Goal: Feedback & Contribution: Submit feedback/report problem

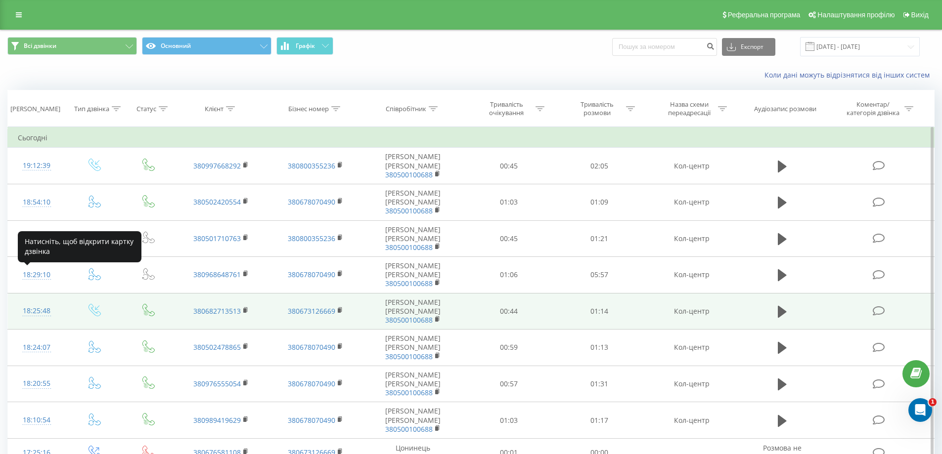
click at [34, 302] on div "18:25:48" at bounding box center [37, 311] width 38 height 19
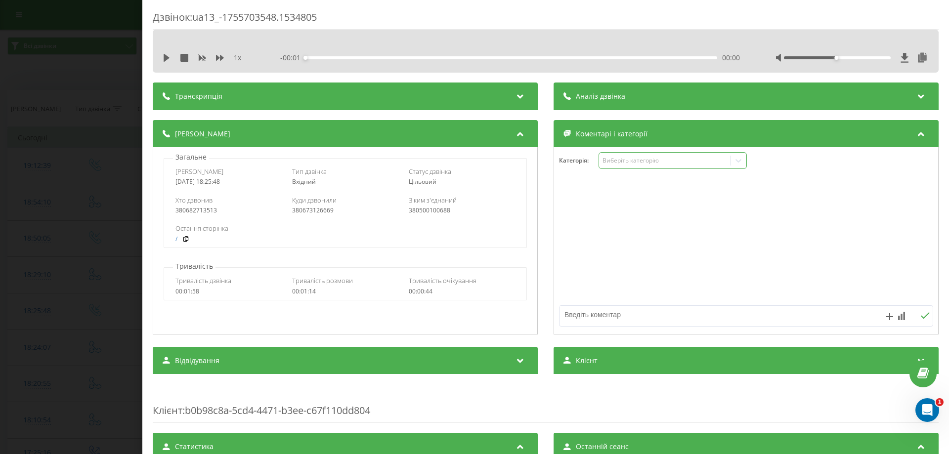
click at [613, 155] on div "Виберіть категорію" at bounding box center [673, 160] width 148 height 17
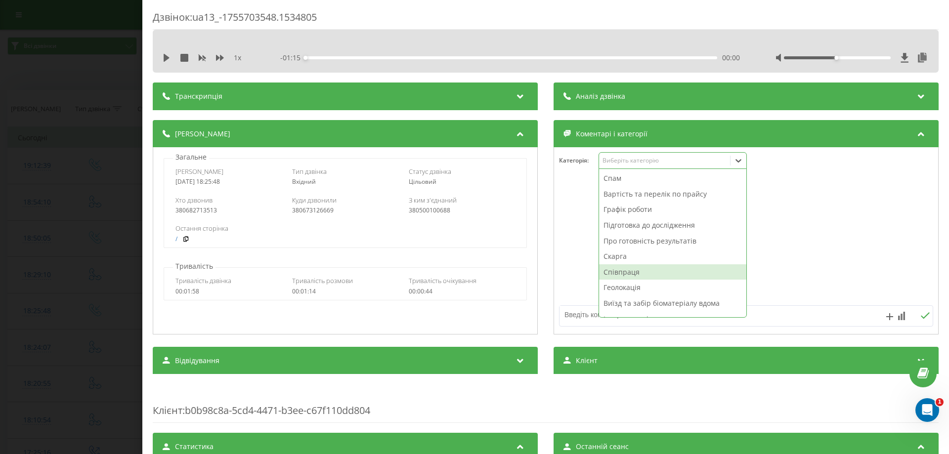
click at [621, 268] on div "Співпраця" at bounding box center [672, 272] width 147 height 16
click at [580, 319] on textarea at bounding box center [709, 315] width 299 height 18
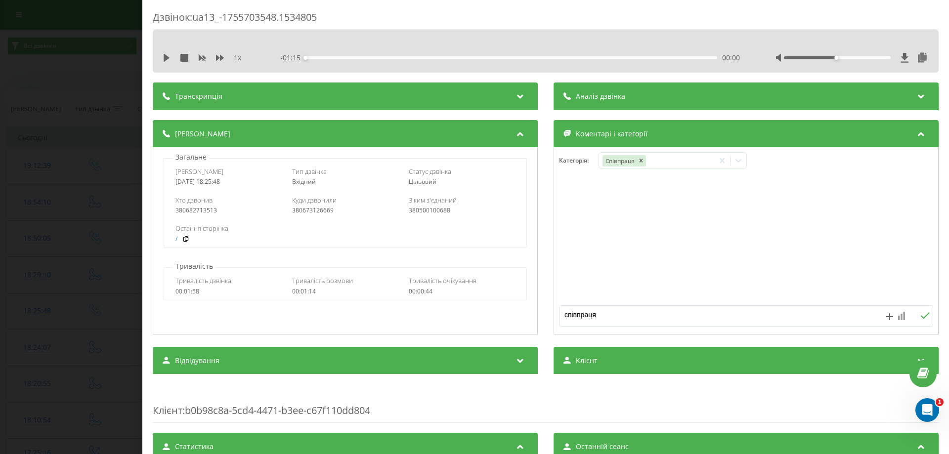
type textarea "співпраця"
click at [898, 313] on icon at bounding box center [901, 316] width 7 height 8
click at [883, 293] on div "10" at bounding box center [881, 296] width 13 height 10
click at [920, 314] on icon at bounding box center [924, 315] width 9 height 7
click at [21, 290] on div "Дзвінок : ua13_-1755703548.1534805 1 x - 01:15 00:00 00:00 Транскрипція Для AI-…" at bounding box center [474, 227] width 949 height 454
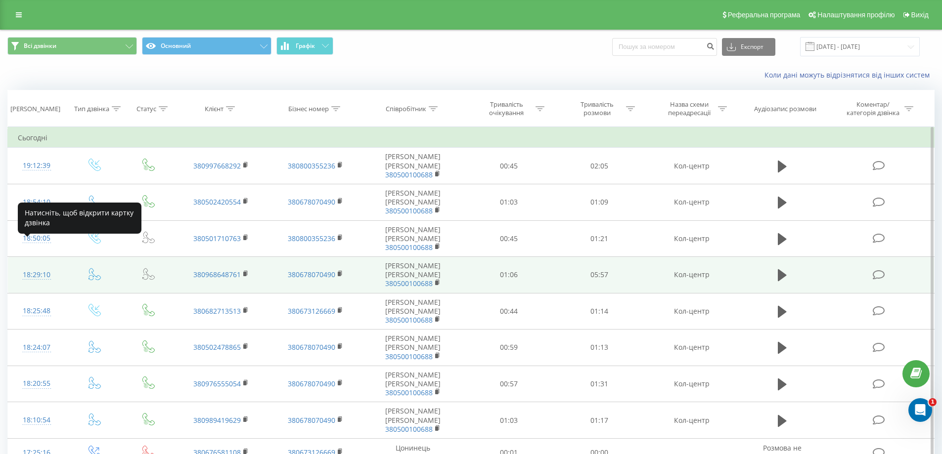
click at [31, 265] on div "18:29:10" at bounding box center [37, 274] width 38 height 19
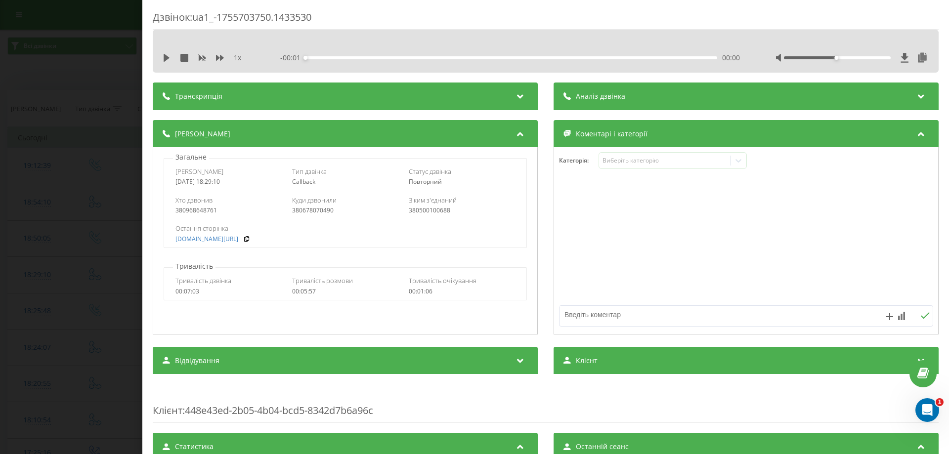
click at [626, 173] on div "Категорія : Виберіть категорію" at bounding box center [746, 167] width 384 height 30
click at [627, 165] on div "Виберіть категорію" at bounding box center [664, 160] width 131 height 9
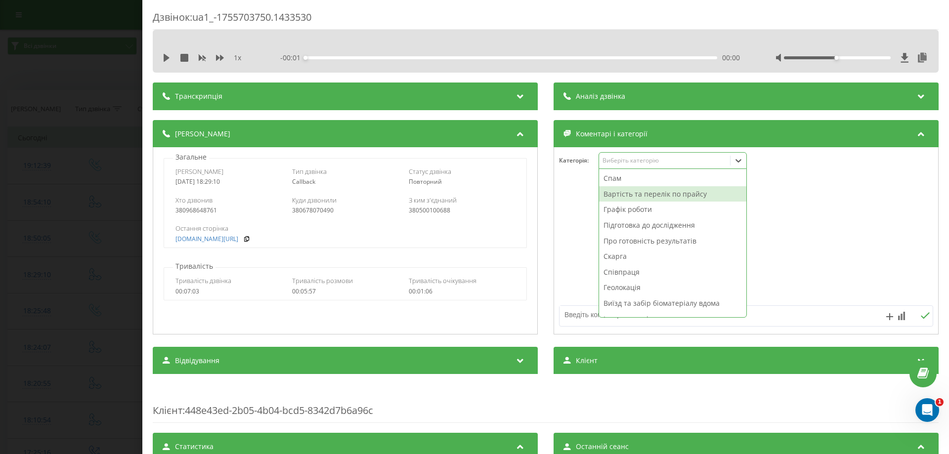
click at [625, 187] on div "Вартість та перелік по прайсу" at bounding box center [672, 194] width 147 height 16
click at [588, 311] on textarea at bounding box center [709, 315] width 299 height 18
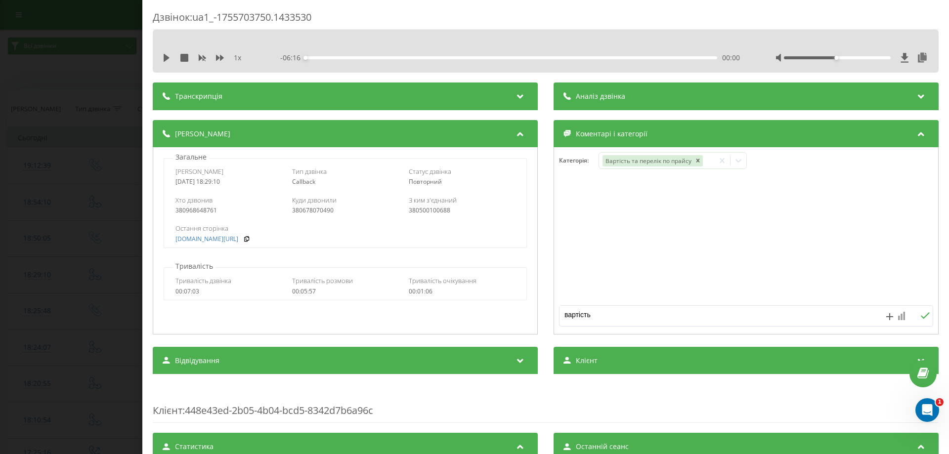
type textarea "вартість"
click at [898, 318] on icon at bounding box center [901, 316] width 7 height 8
click at [883, 298] on div "10" at bounding box center [881, 296] width 13 height 10
click at [920, 314] on icon at bounding box center [924, 315] width 9 height 7
click at [43, 256] on div "Дзвінок : ua1_-1755703750.1433530 1 x - 06:16 00:00 00:00 Транскрипція Для AI-а…" at bounding box center [474, 227] width 949 height 454
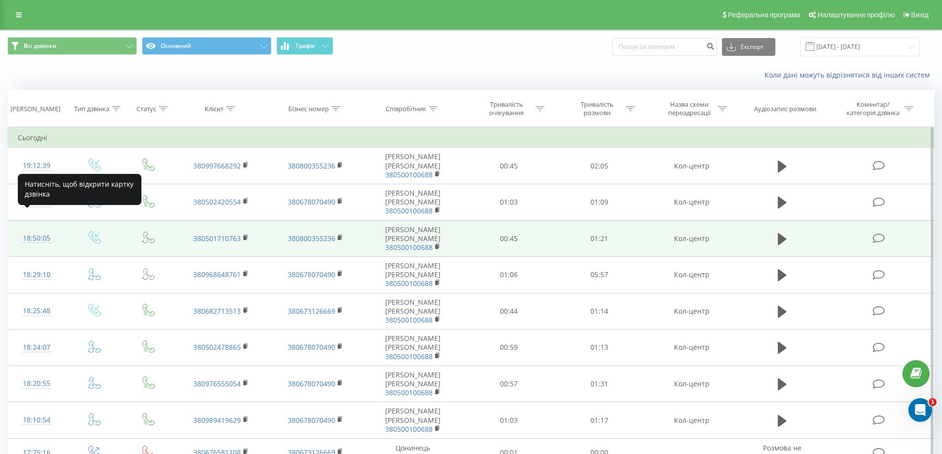
click at [34, 229] on div "18:50:05" at bounding box center [37, 238] width 38 height 19
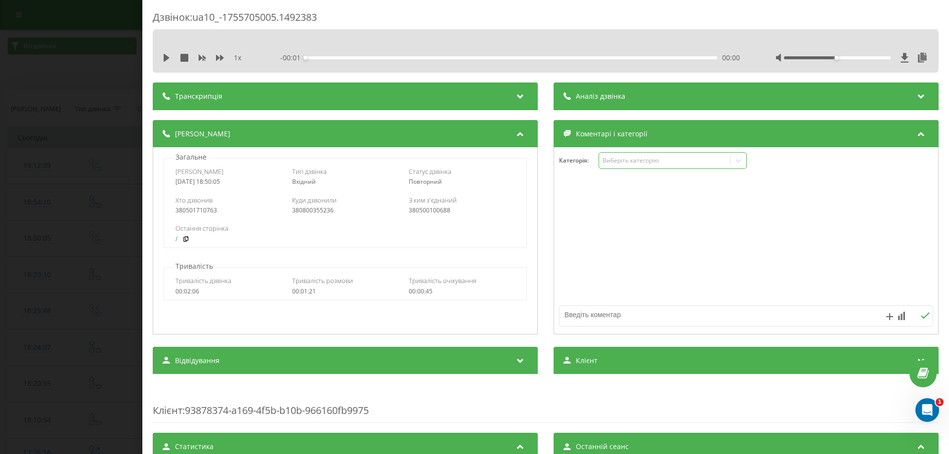
click at [639, 168] on div "Виберіть категорію" at bounding box center [673, 160] width 148 height 17
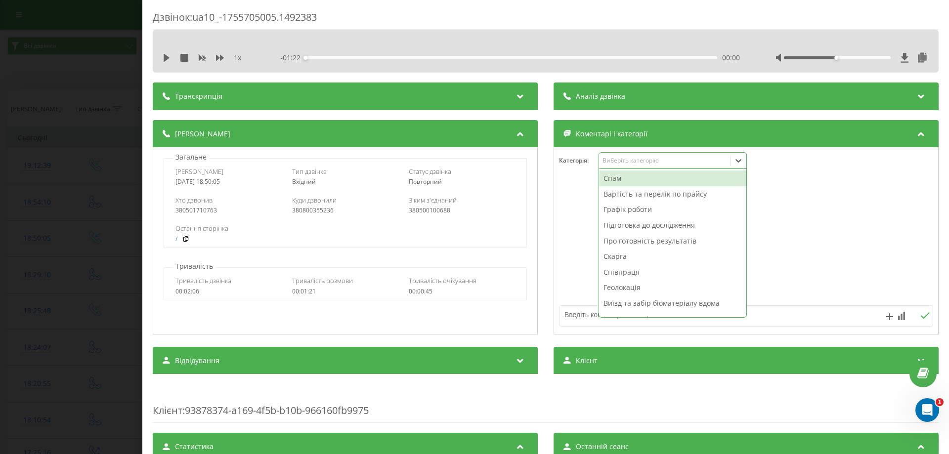
click at [629, 232] on div "Підготовка до дослідження" at bounding box center [672, 225] width 147 height 16
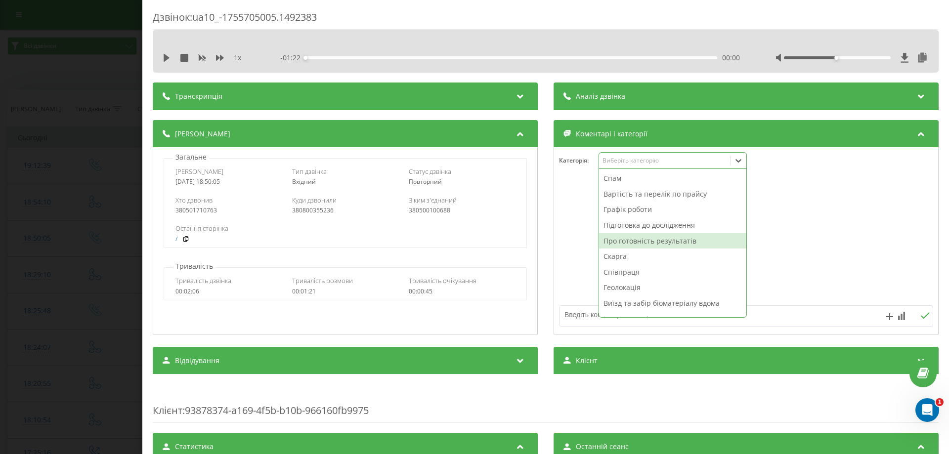
click at [629, 234] on div "Спам Вартість та перелік по прайсу Графік роботи Підготовка до дослідження Про …" at bounding box center [672, 243] width 147 height 148
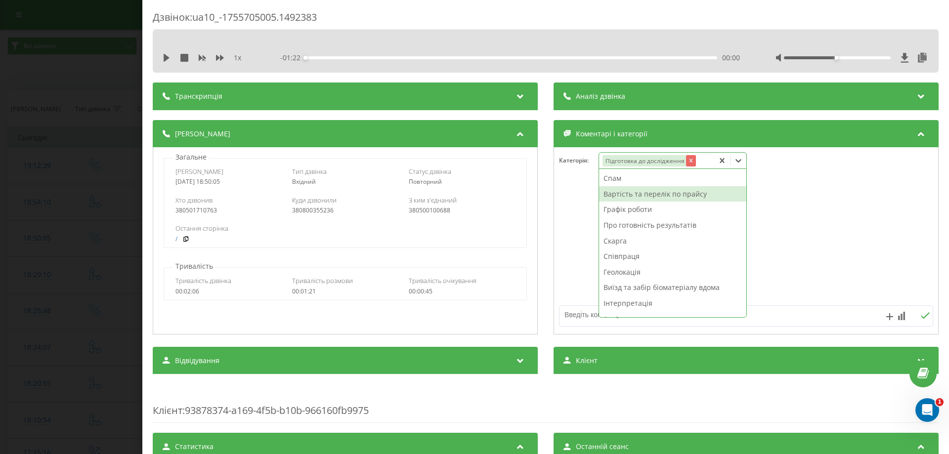
click at [688, 158] on icon "Remove Підготовка до дослідження" at bounding box center [691, 160] width 7 height 7
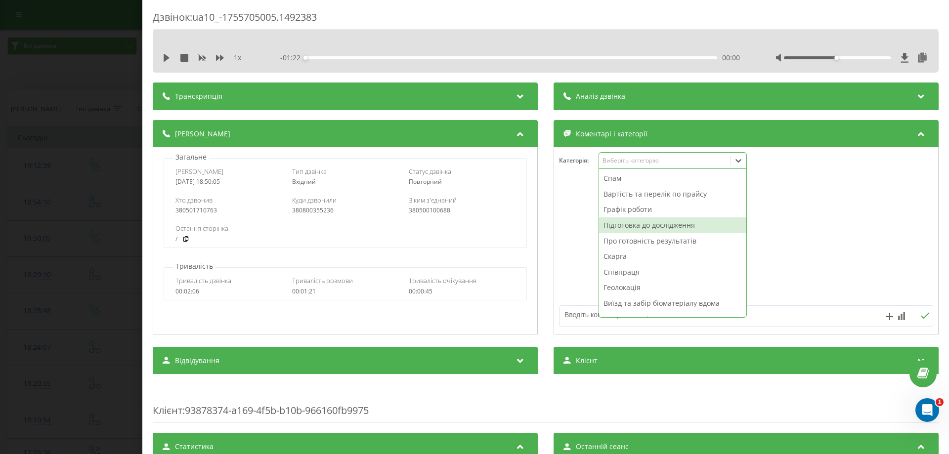
click at [619, 224] on div "Підготовка до дослідження" at bounding box center [672, 225] width 147 height 16
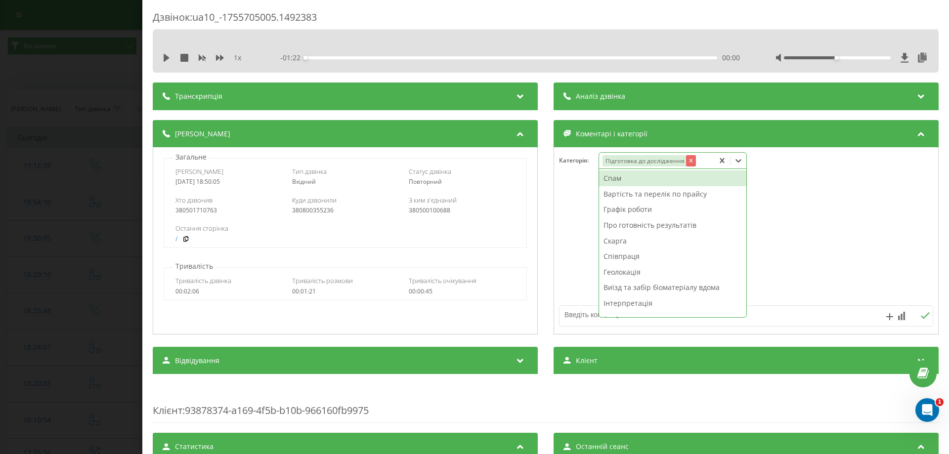
click at [688, 159] on icon "Remove Підготовка до дослідження" at bounding box center [691, 160] width 7 height 7
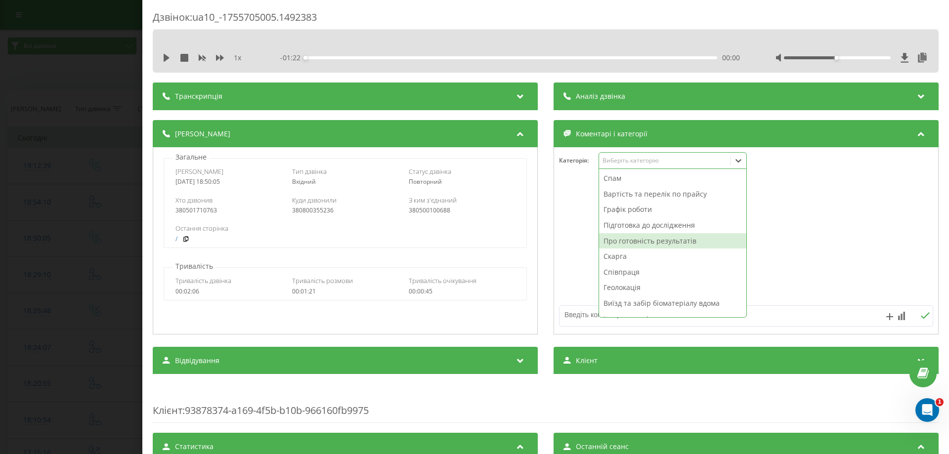
click at [629, 236] on div "Про готовність результатів" at bounding box center [672, 241] width 147 height 16
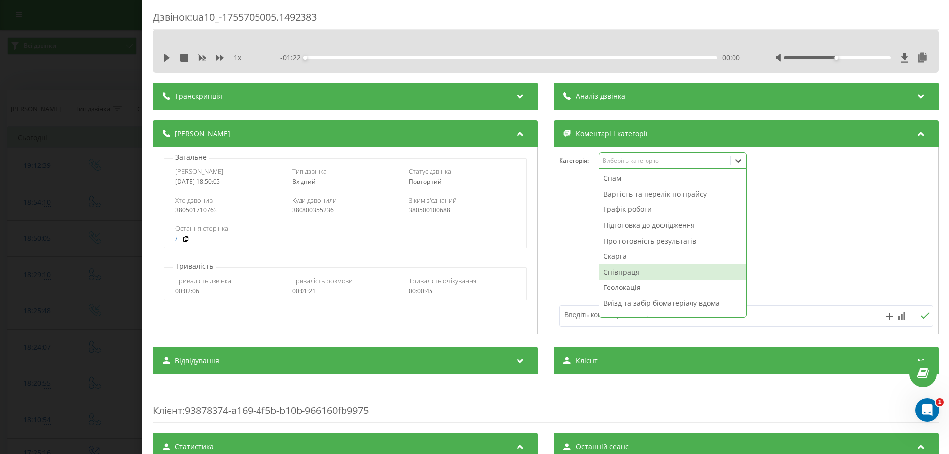
click at [578, 307] on textarea at bounding box center [709, 315] width 299 height 18
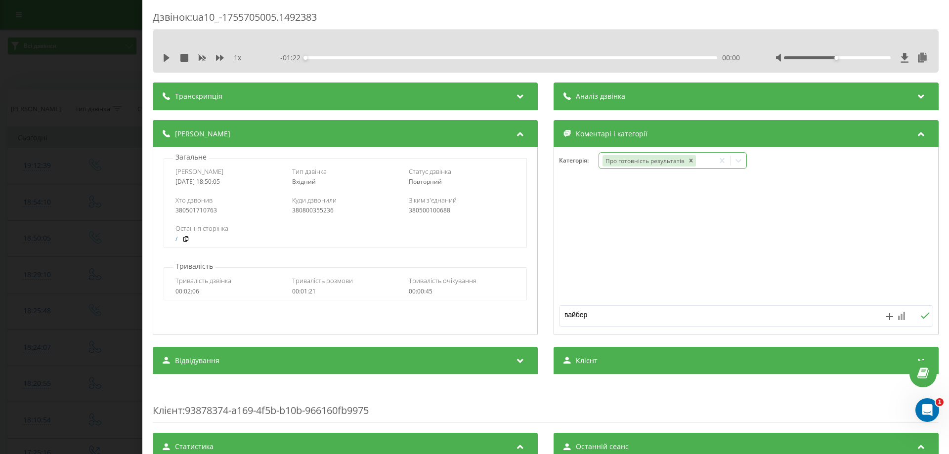
type textarea "вайбер"
click at [898, 312] on icon at bounding box center [901, 316] width 7 height 8
click at [882, 296] on div "10" at bounding box center [881, 296] width 13 height 10
click at [920, 313] on icon at bounding box center [924, 315] width 9 height 7
click at [41, 212] on div "Дзвінок : ua10_-1755705005.1492383 1 x - 01:22 00:00 00:00 Транскрипція Для AI-…" at bounding box center [474, 227] width 949 height 454
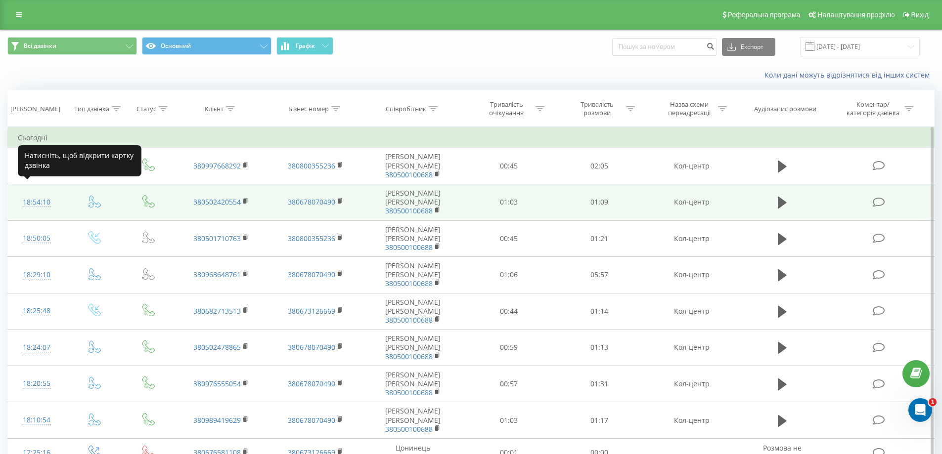
click at [43, 196] on div "18:54:10" at bounding box center [37, 202] width 38 height 19
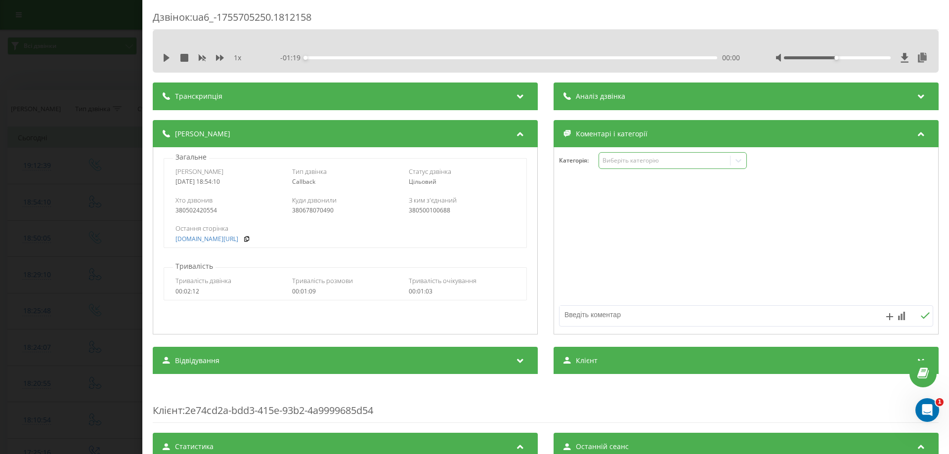
click at [618, 157] on div "Виберіть категорію" at bounding box center [665, 161] width 124 height 8
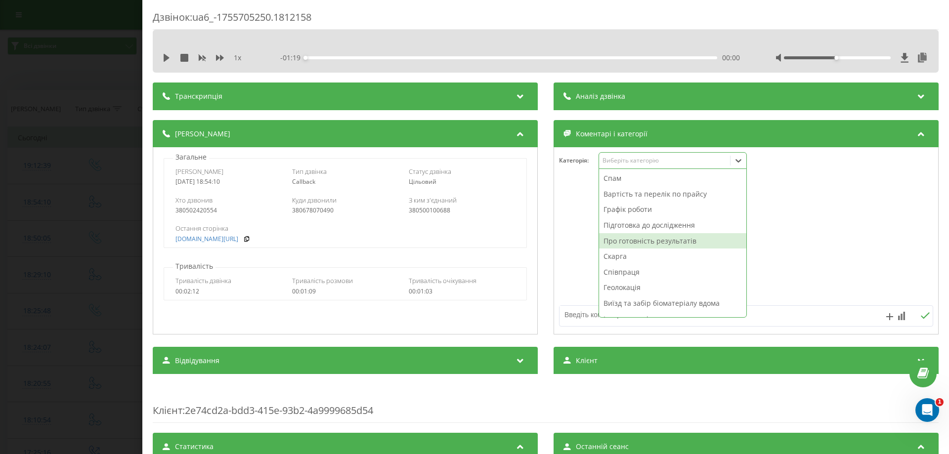
click at [626, 240] on div "Про готовність результатів" at bounding box center [672, 241] width 147 height 16
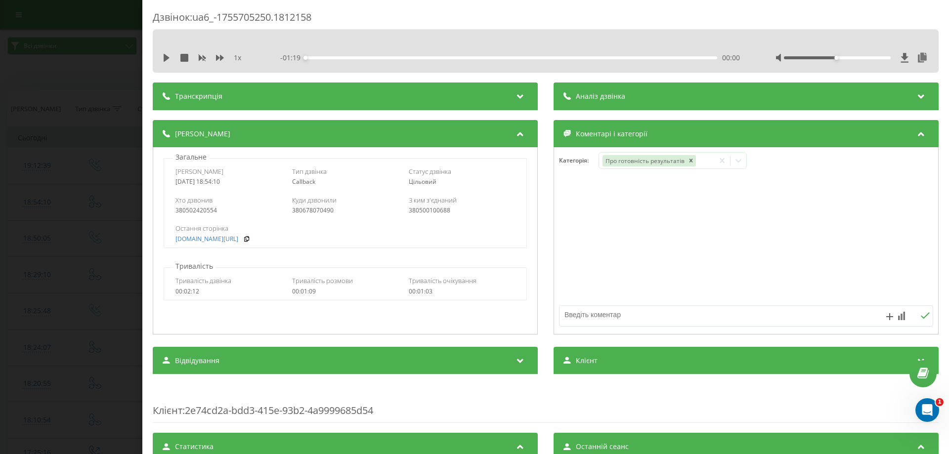
click at [583, 318] on textarea at bounding box center [709, 315] width 299 height 18
type textarea "а"
type textarea "вайбер"
click at [898, 315] on icon at bounding box center [901, 316] width 7 height 8
click at [886, 293] on div "10" at bounding box center [881, 296] width 13 height 10
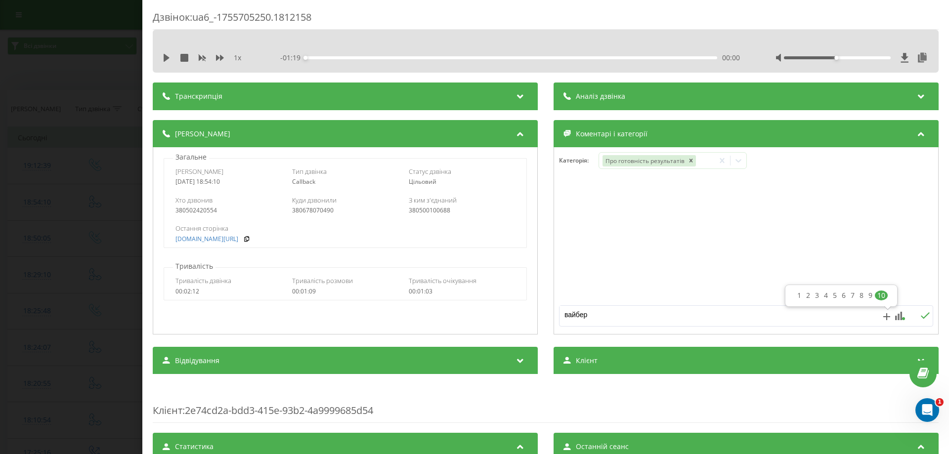
click at [920, 314] on icon at bounding box center [924, 315] width 9 height 7
click at [35, 241] on div "Дзвінок : ua6_-1755705250.1812158 1 x - 01:19 00:00 00:00 Транскрипція Для AI-а…" at bounding box center [474, 227] width 949 height 454
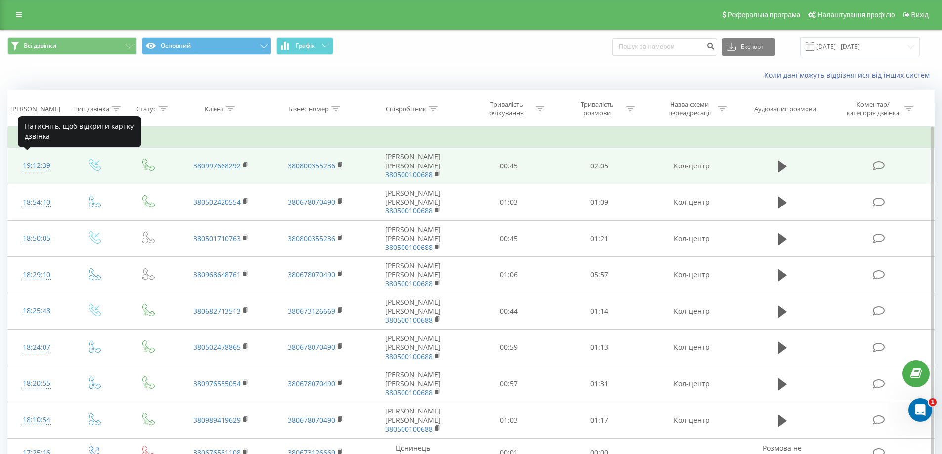
click at [37, 161] on div "19:12:39" at bounding box center [37, 165] width 38 height 19
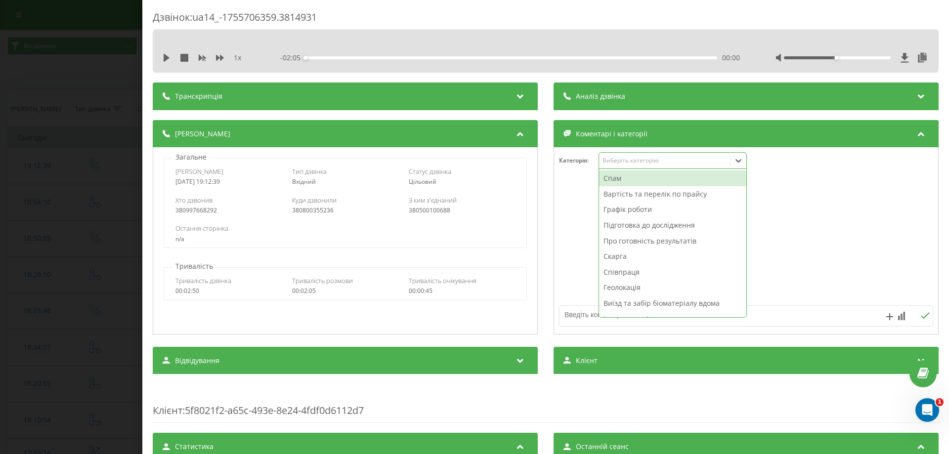
click at [645, 162] on div "Виберіть категорію" at bounding box center [665, 161] width 124 height 8
click at [632, 178] on div "Спам" at bounding box center [672, 179] width 147 height 16
click at [588, 312] on textarea at bounding box center [709, 315] width 299 height 18
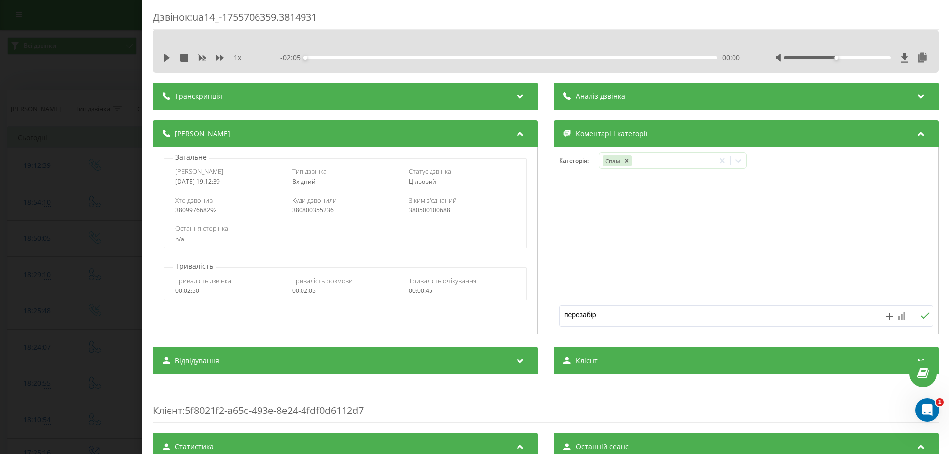
type textarea "перезабір"
click at [898, 315] on icon at bounding box center [901, 316] width 7 height 8
click at [881, 293] on div "10" at bounding box center [881, 296] width 13 height 10
click at [920, 313] on icon at bounding box center [924, 315] width 9 height 7
click at [76, 176] on div "Дзвінок : ua14_-1755706359.3814931 1 x - 02:05 00:00 00:00 Транскрипція Для AI-…" at bounding box center [474, 227] width 949 height 454
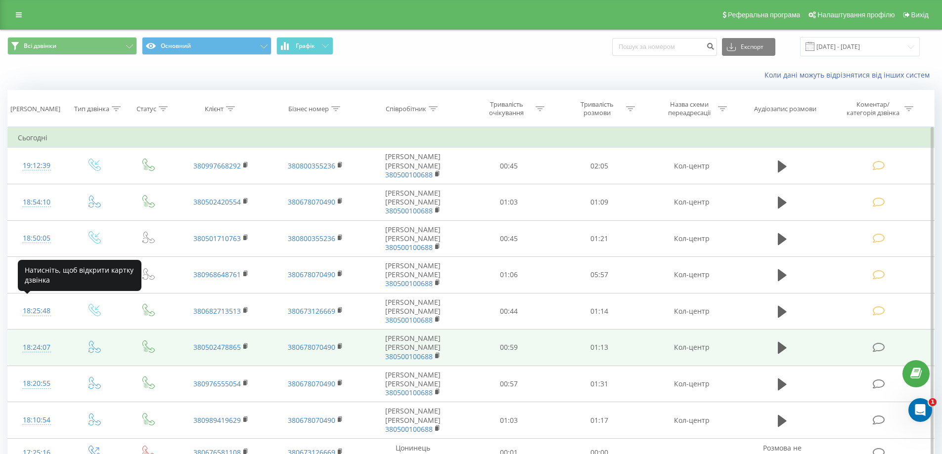
click at [39, 338] on div "18:24:07" at bounding box center [37, 347] width 38 height 19
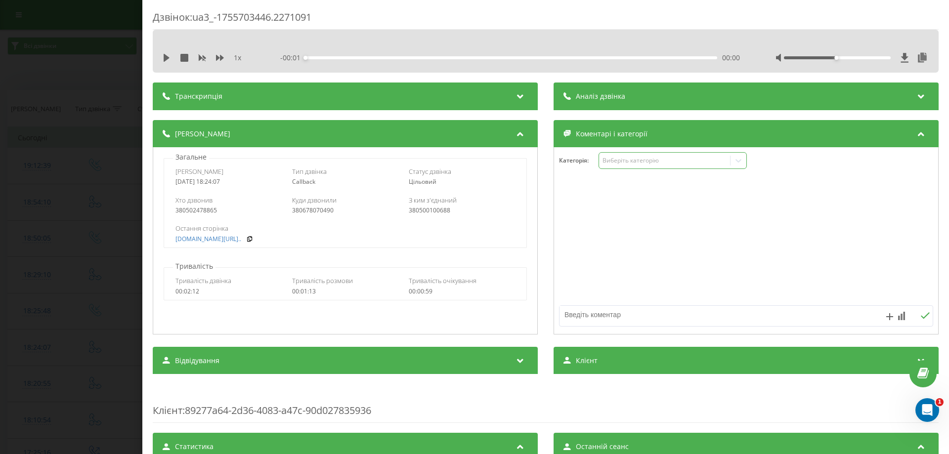
click at [604, 166] on div "Виберіть категорію" at bounding box center [673, 160] width 148 height 17
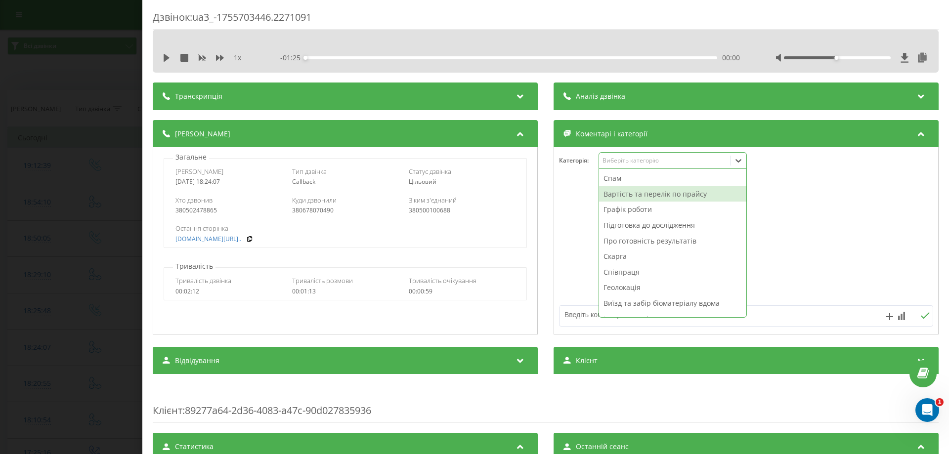
click at [612, 188] on div "Вартість та перелік по прайсу" at bounding box center [672, 194] width 147 height 16
click at [577, 308] on textarea at bounding box center [709, 315] width 299 height 18
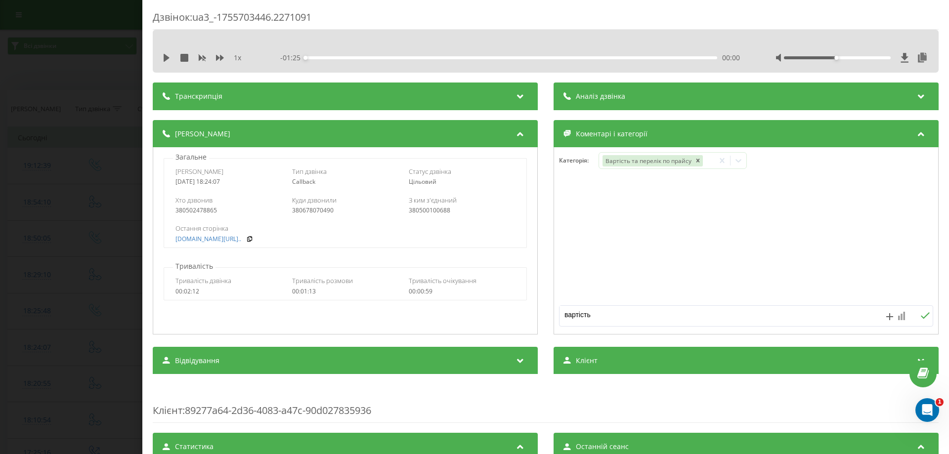
type textarea "вартість"
click at [898, 317] on rect at bounding box center [899, 318] width 2 height 4
click at [886, 295] on div "10" at bounding box center [881, 296] width 13 height 10
click at [920, 312] on icon at bounding box center [924, 315] width 9 height 7
click at [38, 304] on div "Дзвінок : ua3_-1755703446.2271091 1 x - 01:25 00:00 00:00 Транскрипція Для AI-а…" at bounding box center [474, 227] width 949 height 454
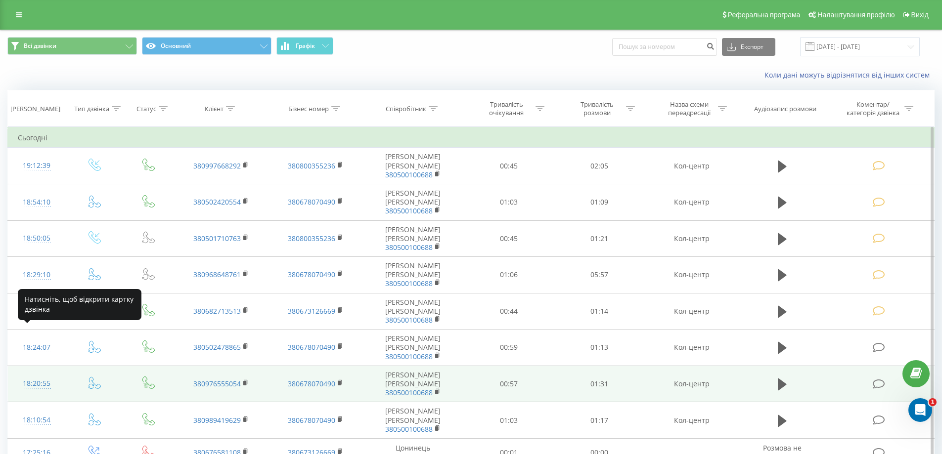
click at [37, 374] on div "18:20:55" at bounding box center [37, 383] width 38 height 19
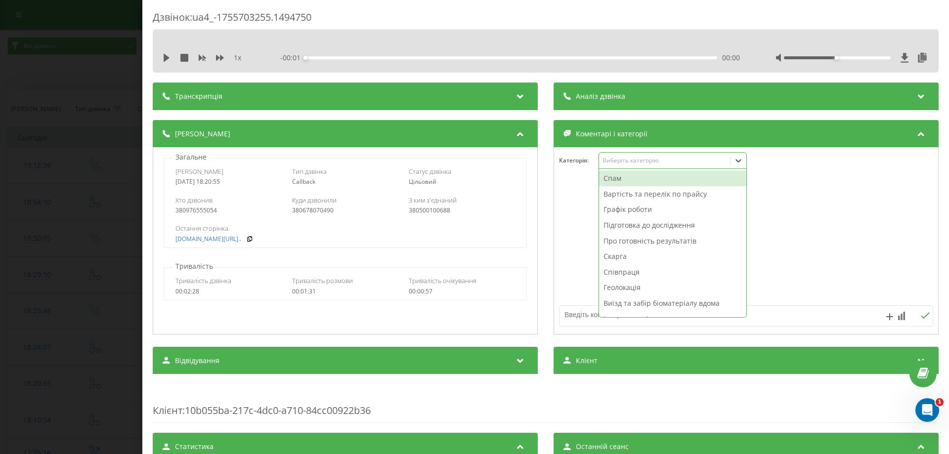
click at [648, 167] on div "Виберіть категорію" at bounding box center [673, 160] width 148 height 17
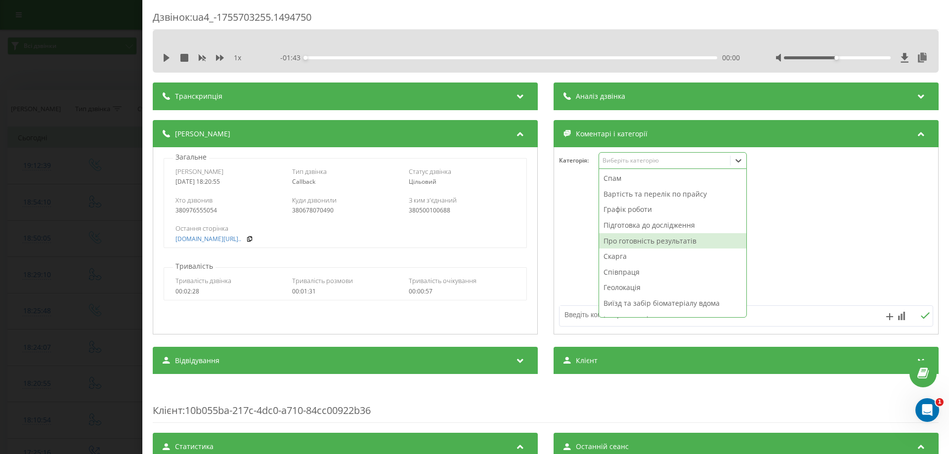
click at [631, 235] on div "Про готовність результатів" at bounding box center [672, 241] width 147 height 16
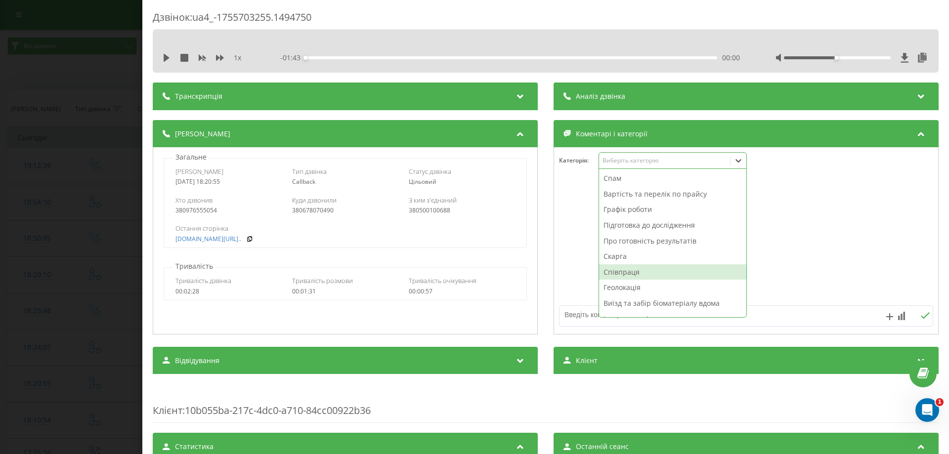
click at [578, 307] on textarea at bounding box center [709, 315] width 299 height 18
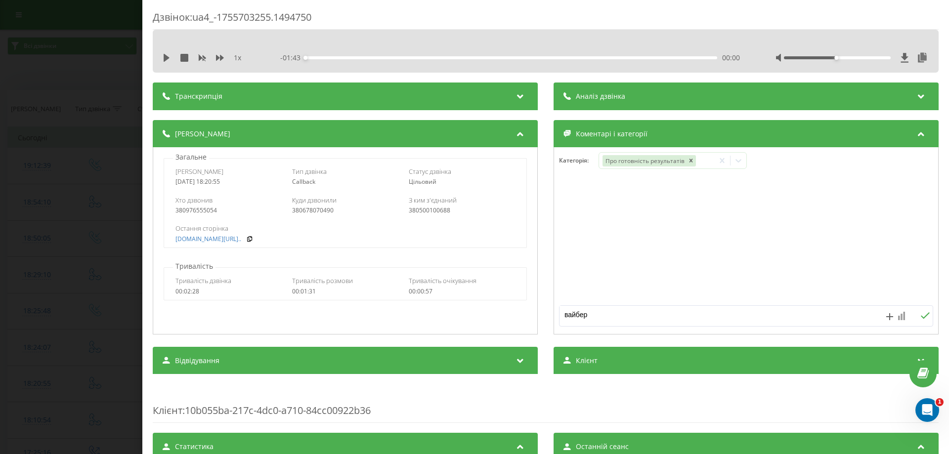
type textarea "вайбер"
click at [898, 313] on icon at bounding box center [901, 316] width 7 height 8
click at [880, 293] on div "10" at bounding box center [881, 296] width 13 height 10
click at [920, 315] on icon at bounding box center [924, 315] width 9 height 7
click at [34, 338] on div "Дзвінок : ua4_-1755703255.1494750 1 x - 01:43 00:00 00:00 Транскрипція Для AI-а…" at bounding box center [474, 227] width 949 height 454
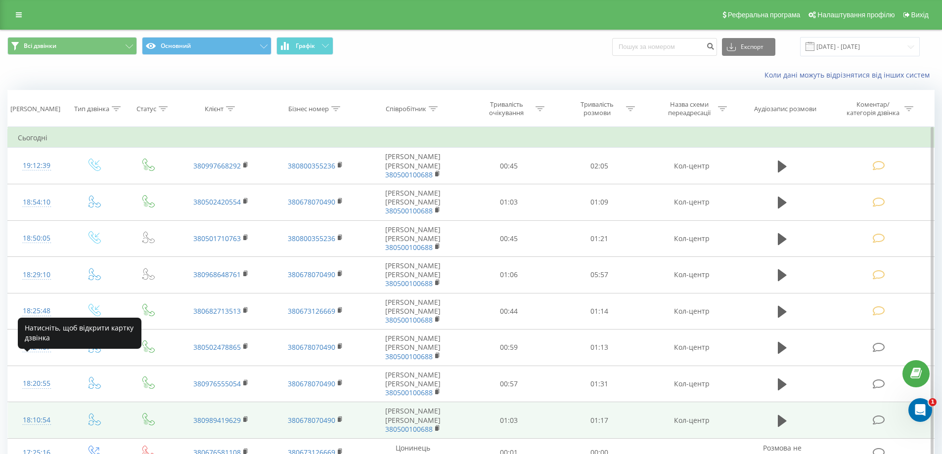
click at [35, 411] on div "18:10:54" at bounding box center [37, 420] width 38 height 19
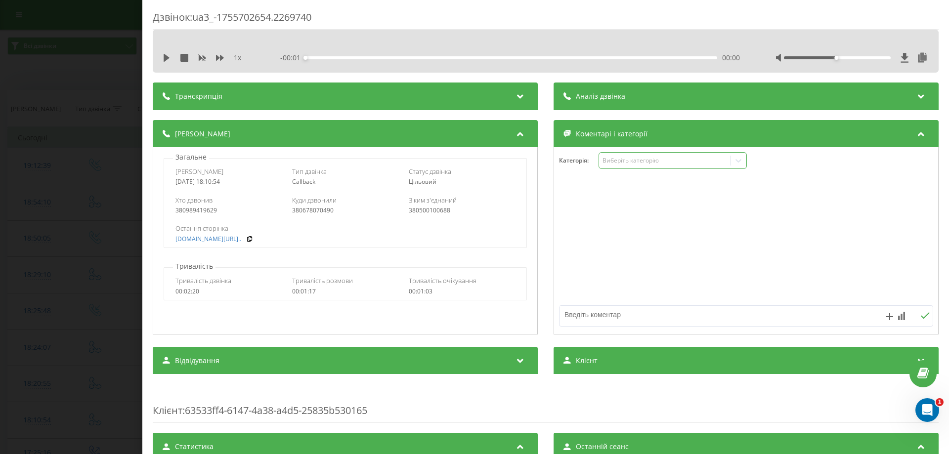
click at [629, 160] on div "Виберіть категорію" at bounding box center [665, 161] width 124 height 8
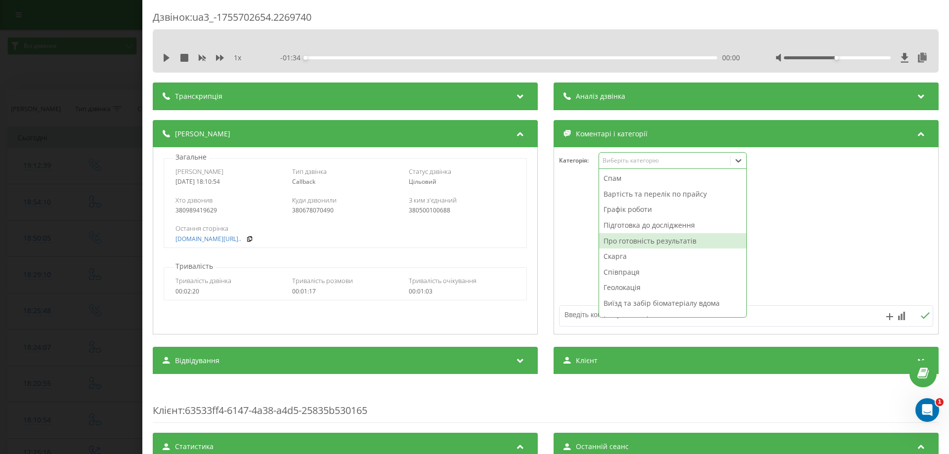
click at [639, 240] on div "Про готовність результатів" at bounding box center [672, 241] width 147 height 16
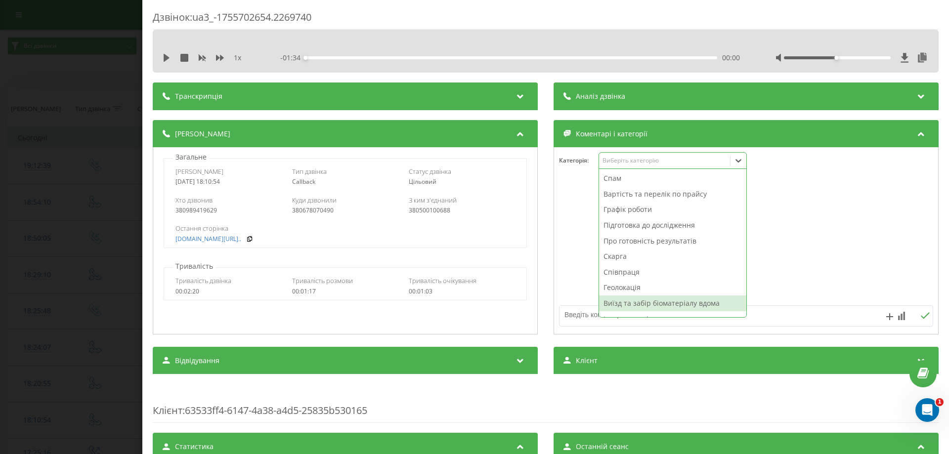
click at [568, 320] on textarea at bounding box center [709, 315] width 299 height 18
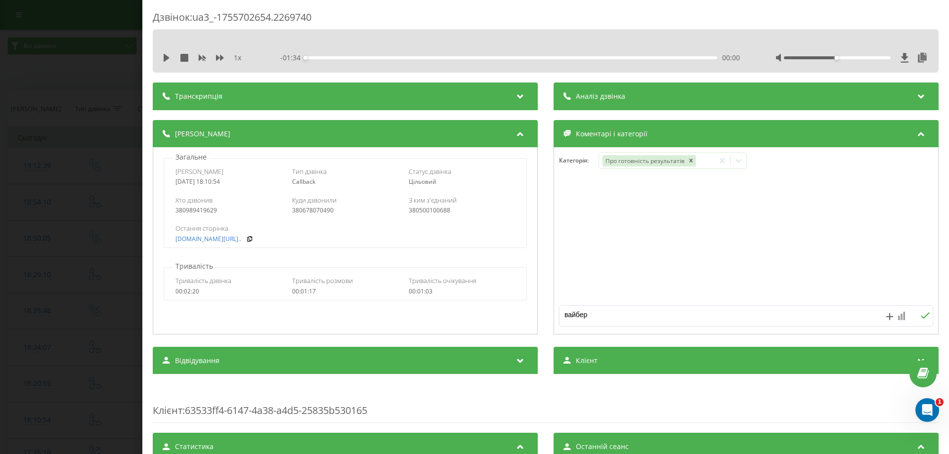
type textarea "вайбер"
click at [898, 312] on icon at bounding box center [901, 316] width 7 height 8
click at [881, 297] on div "10" at bounding box center [881, 296] width 13 height 10
click at [920, 312] on icon at bounding box center [924, 315] width 9 height 7
click at [128, 240] on div "Дзвінок : ua3_-1755702654.2269740 1 x - 01:34 00:00 00:00 Транскрипція Для AI-а…" at bounding box center [474, 227] width 949 height 454
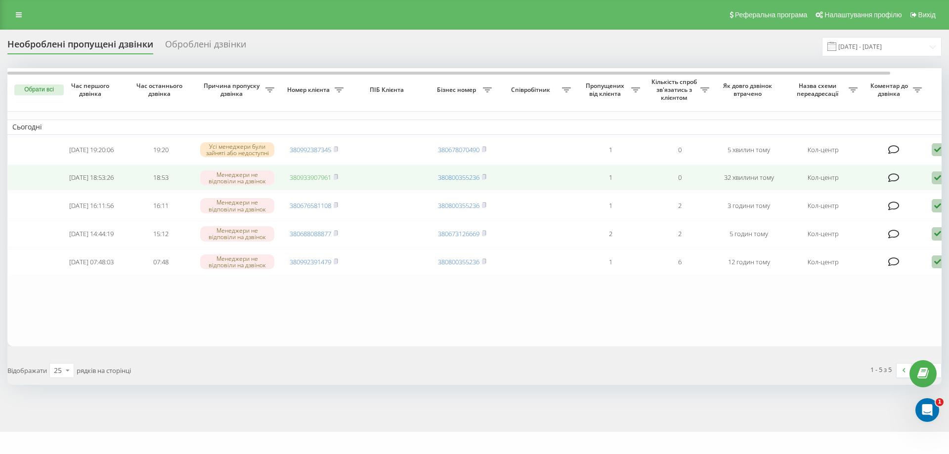
click at [315, 181] on link "380933907961" at bounding box center [311, 177] width 42 height 9
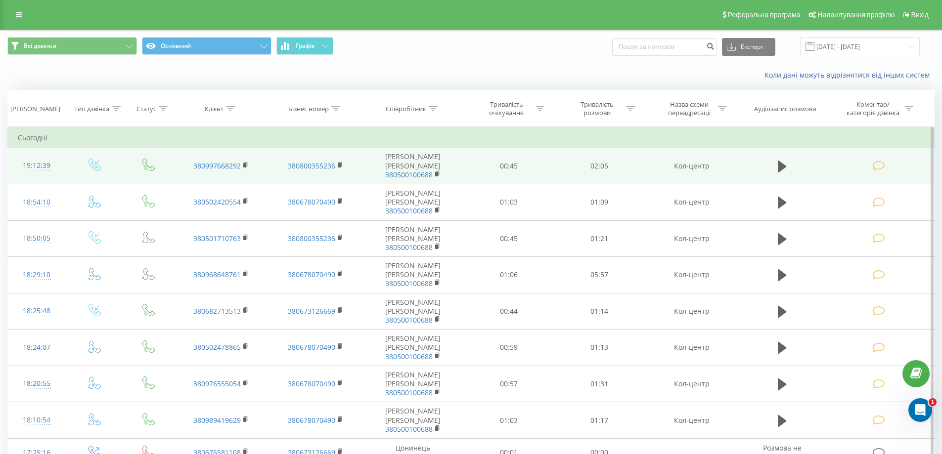
scroll to position [49, 0]
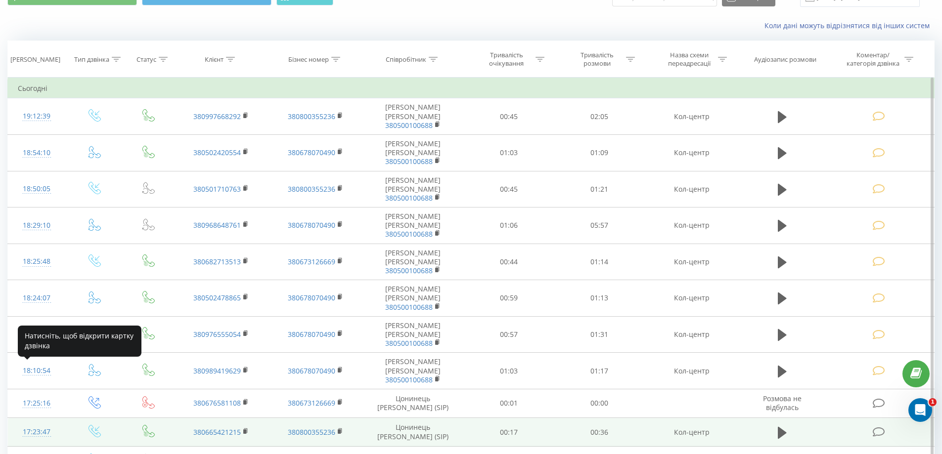
click at [25, 423] on div "17:23:47" at bounding box center [37, 432] width 38 height 19
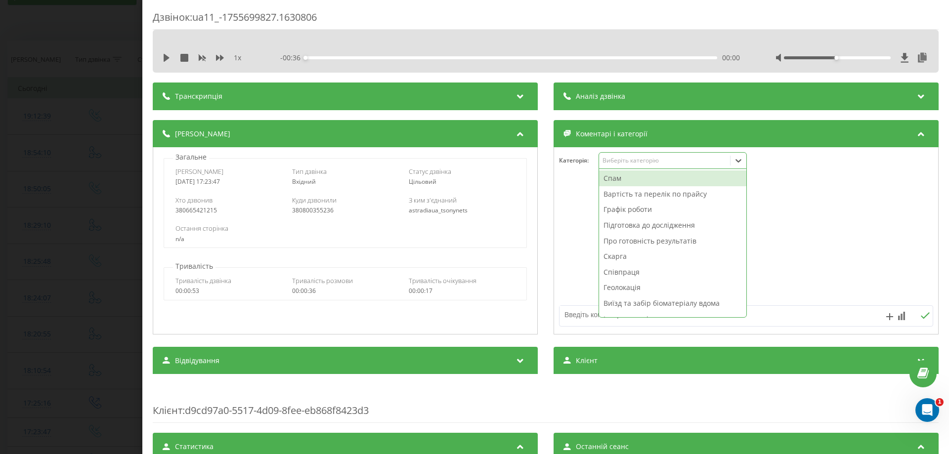
click at [669, 160] on div "Виберіть категорію" at bounding box center [665, 161] width 124 height 8
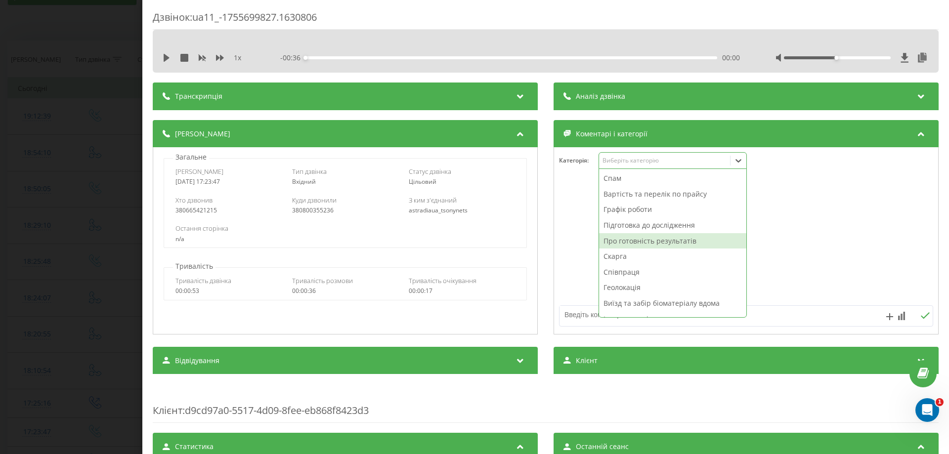
click at [642, 238] on div "Про готовність результатів" at bounding box center [672, 241] width 147 height 16
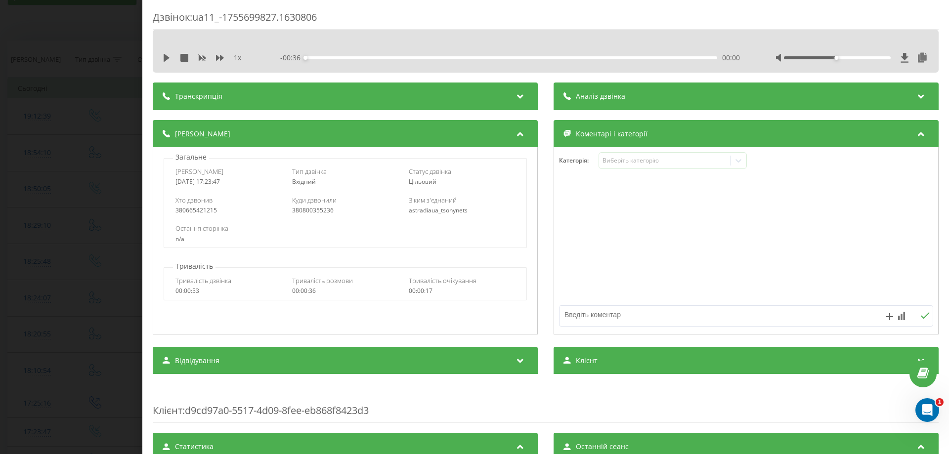
click at [584, 310] on textarea at bounding box center [709, 315] width 299 height 18
type textarea "вайбер"
click at [898, 314] on icon at bounding box center [901, 316] width 7 height 8
click at [881, 296] on div "10" at bounding box center [881, 296] width 13 height 10
click at [920, 314] on icon at bounding box center [924, 315] width 9 height 7
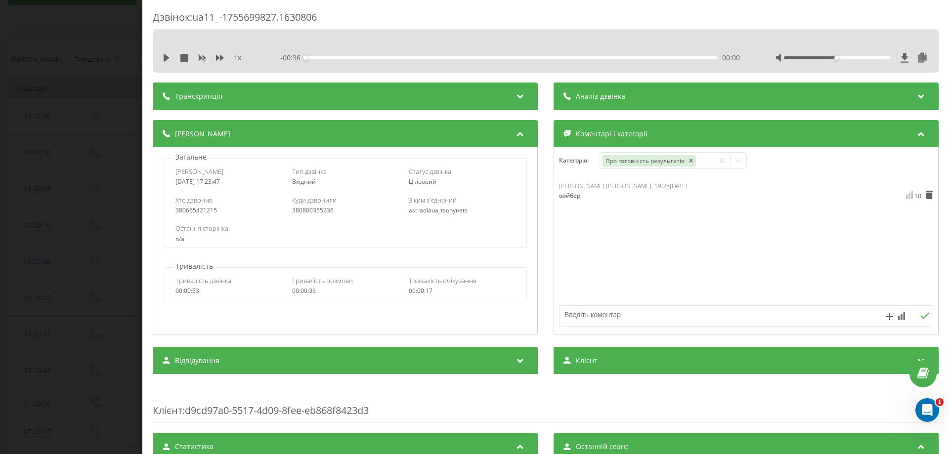
click at [72, 107] on div "Дзвінок : ua11_-1755699827.1630806 1 x - 00:36 00:00 00:00 Транскрипція Для AI-…" at bounding box center [474, 227] width 949 height 454
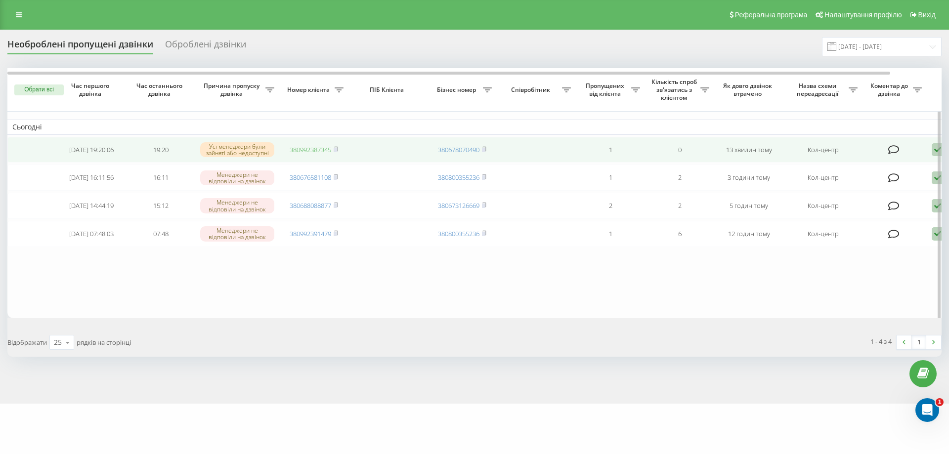
click at [318, 151] on link "380992387345" at bounding box center [311, 149] width 42 height 9
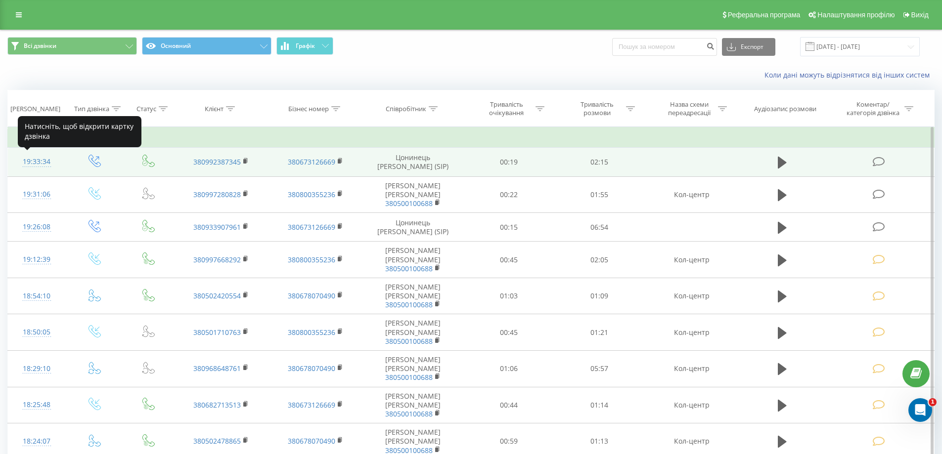
click at [37, 167] on div at bounding box center [37, 167] width 38 height 0
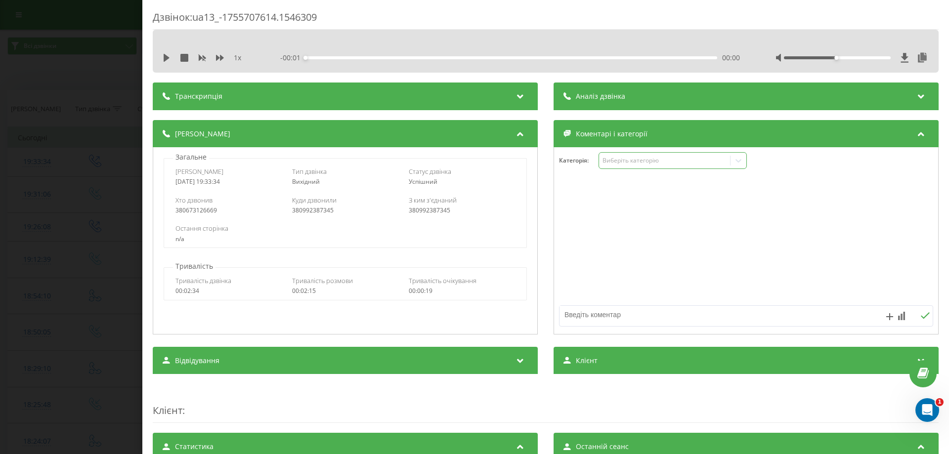
click at [639, 162] on div "Виберіть категорію" at bounding box center [665, 161] width 124 height 8
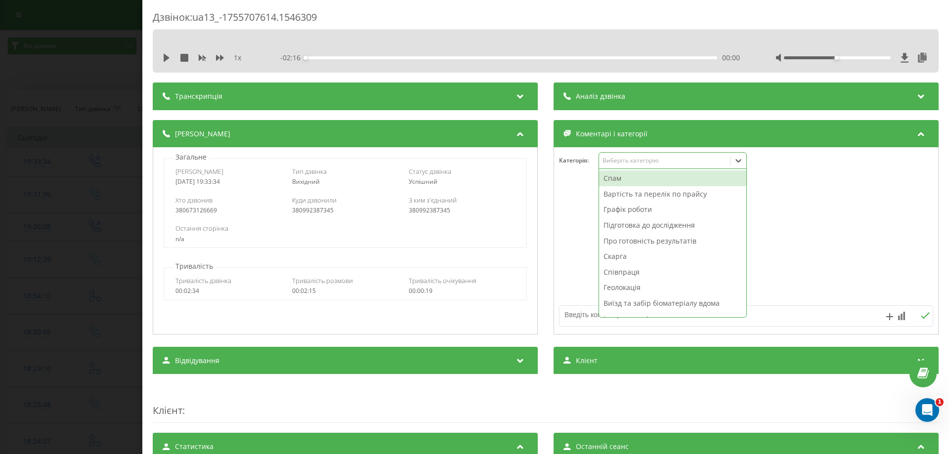
click at [645, 173] on div "Спам" at bounding box center [672, 179] width 147 height 16
drag, startPoint x: 567, startPoint y: 318, endPoint x: 573, endPoint y: 313, distance: 7.7
click at [568, 318] on textarea at bounding box center [709, 315] width 299 height 18
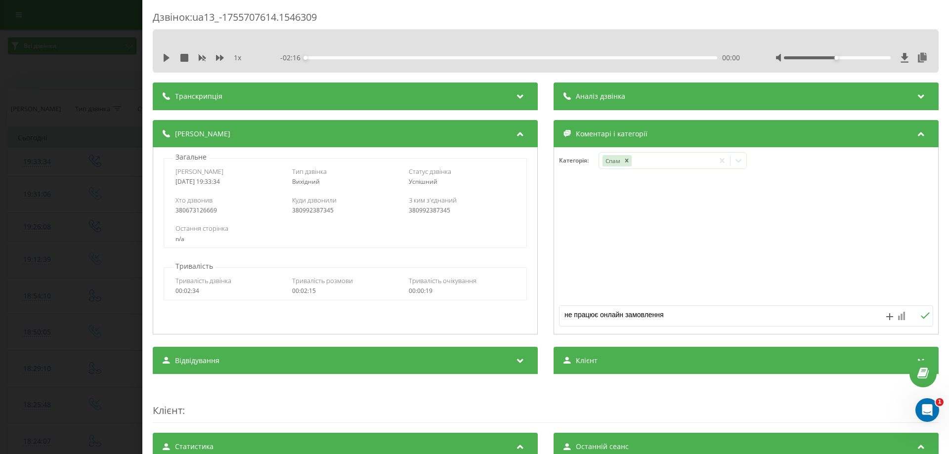
type textarea "не працює онлайн замовлення"
click at [898, 312] on icon at bounding box center [901, 316] width 7 height 8
click at [883, 295] on div "10" at bounding box center [881, 296] width 13 height 10
click at [920, 315] on icon at bounding box center [924, 315] width 9 height 7
click at [22, 171] on div "Дзвінок : ua13_-1755707614.1546309 1 x - 02:16 00:00 00:00 Транскрипція Для AI-…" at bounding box center [474, 227] width 949 height 454
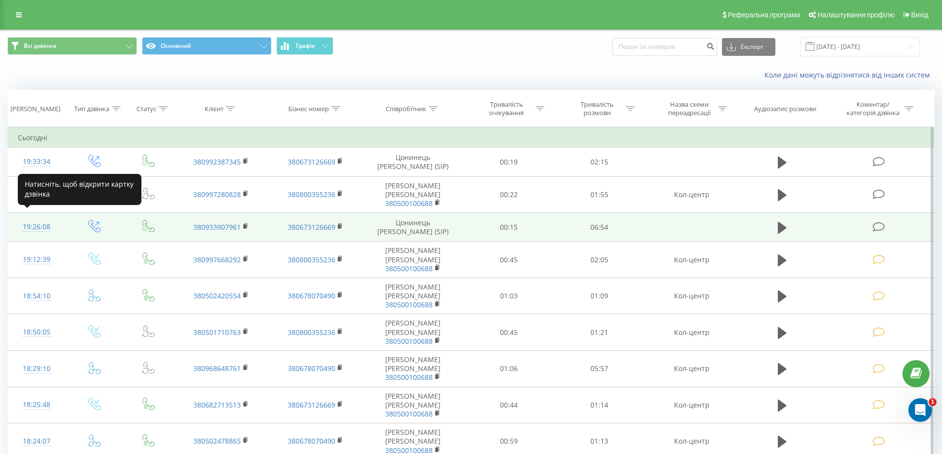
click at [34, 217] on div "19:26:08" at bounding box center [37, 226] width 38 height 19
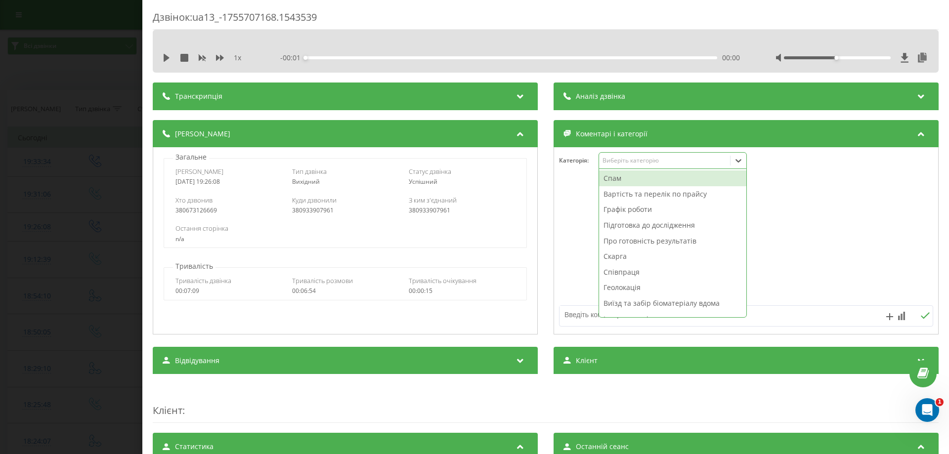
click at [620, 157] on div "Виберіть категорію" at bounding box center [665, 161] width 124 height 8
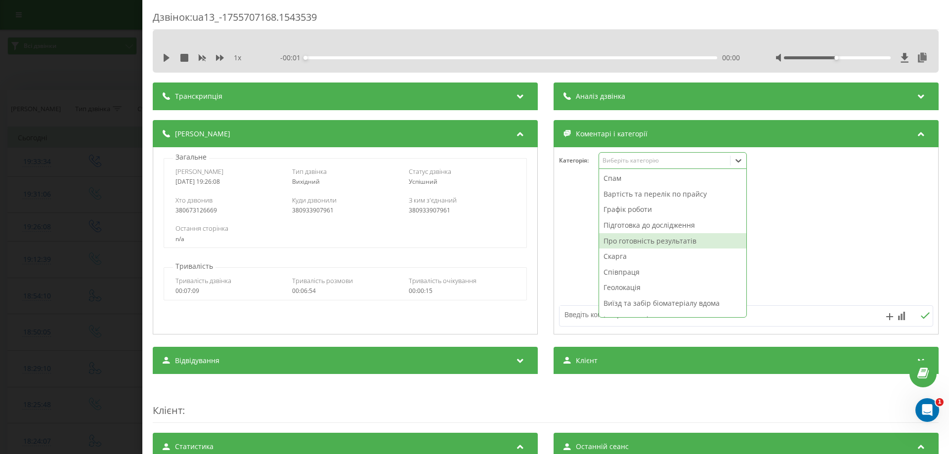
click at [617, 237] on div "Про готовність результатів" at bounding box center [672, 241] width 147 height 16
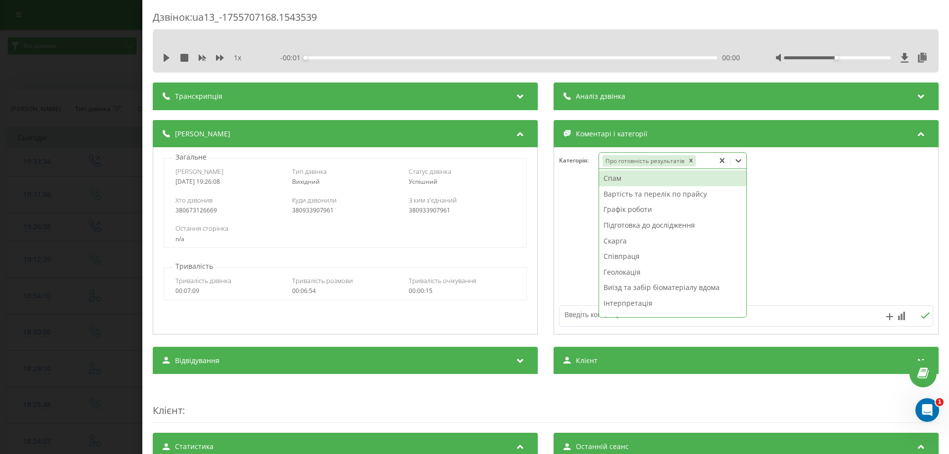
click at [578, 311] on textarea at bounding box center [709, 315] width 299 height 18
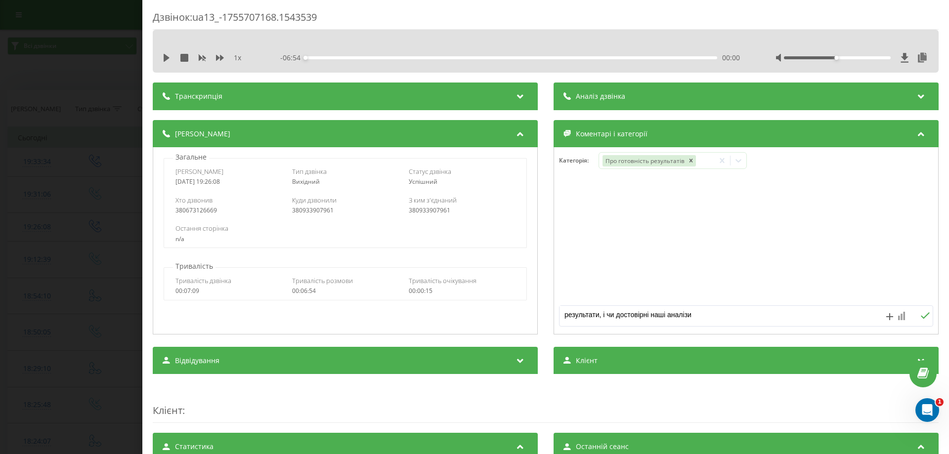
type textarea "результати, і чи достовірні наші аналізи"
click at [904, 314] on rect at bounding box center [905, 316] width 2 height 8
click at [882, 295] on div "10" at bounding box center [881, 296] width 13 height 10
click at [920, 318] on icon at bounding box center [924, 315] width 9 height 7
click at [52, 194] on div "Дзвінок : ua13_-1755707168.1543539 1 x - 06:54 00:00 00:00 Транскрипція Для AI-…" at bounding box center [474, 227] width 949 height 454
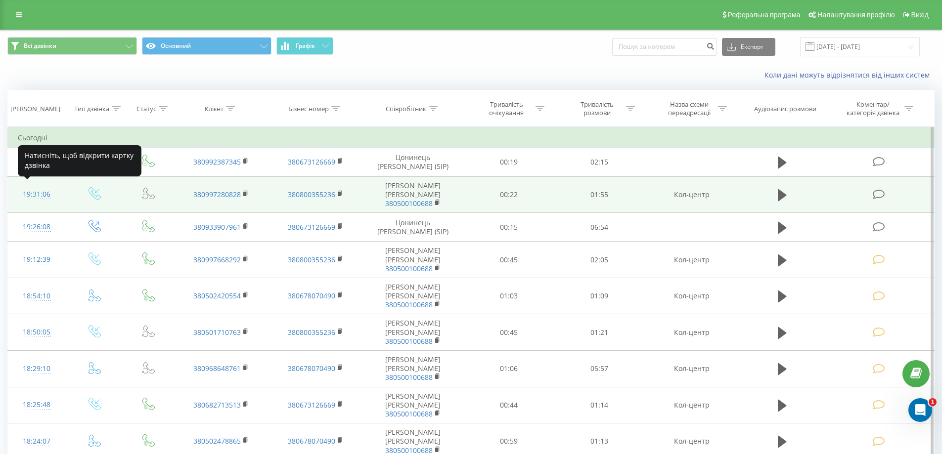
click at [41, 190] on div "19:31:06" at bounding box center [37, 194] width 38 height 19
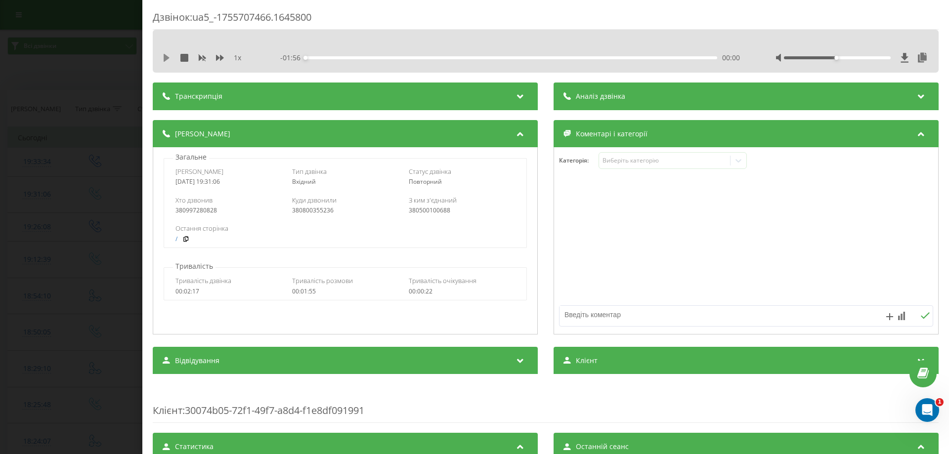
click at [167, 56] on icon at bounding box center [167, 58] width 6 height 8
click at [331, 57] on div "00:00" at bounding box center [511, 57] width 412 height 3
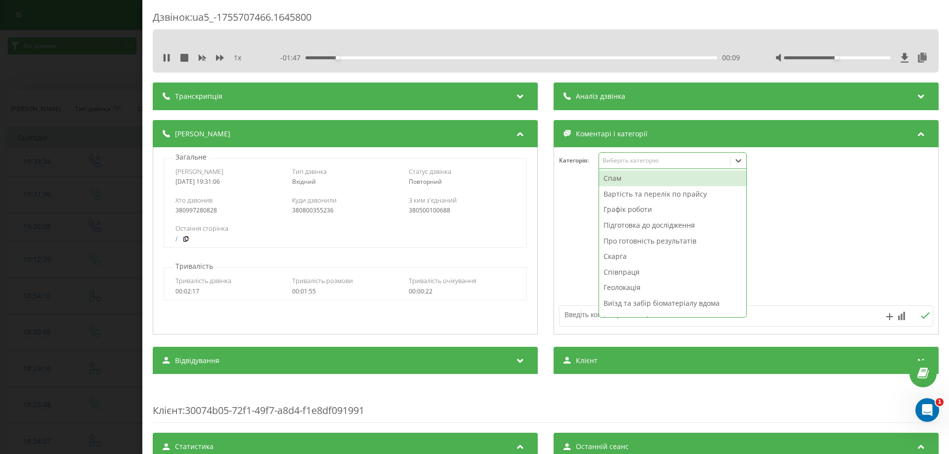
click at [619, 163] on div "Виберіть категорію" at bounding box center [665, 161] width 124 height 8
click at [634, 241] on div "Про готовність результатів" at bounding box center [672, 241] width 147 height 16
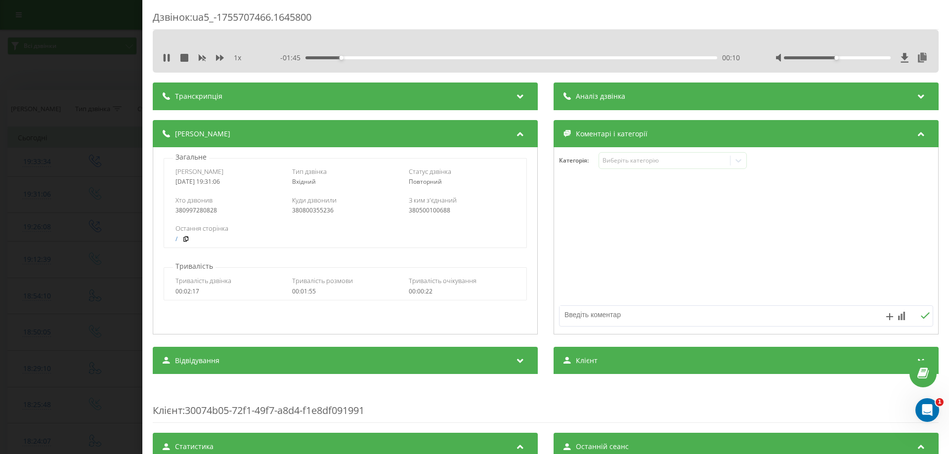
click at [579, 256] on div at bounding box center [746, 241] width 384 height 119
click at [584, 307] on textarea at bounding box center [709, 315] width 299 height 18
type textarea "вайбер"
click at [898, 315] on icon at bounding box center [901, 316] width 7 height 8
click at [881, 295] on div "10" at bounding box center [881, 296] width 13 height 10
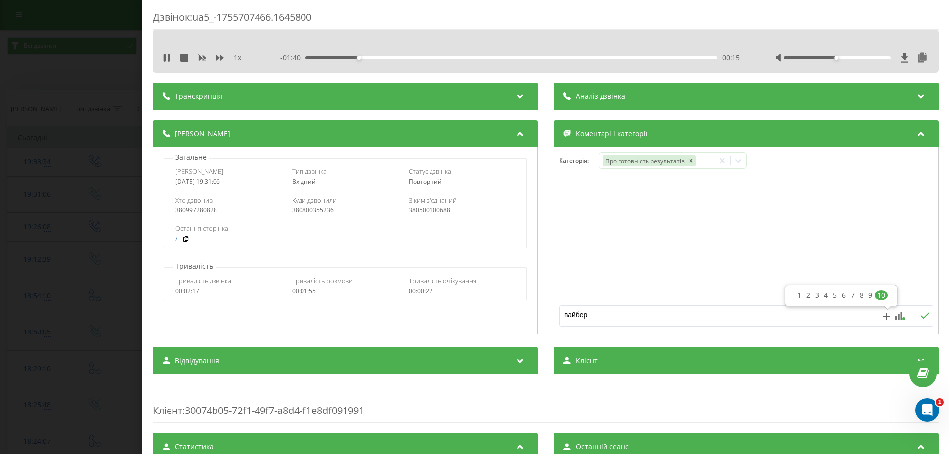
click at [920, 314] on icon at bounding box center [924, 315] width 9 height 7
click at [36, 148] on div "Дзвінок : ua5_-1755707466.1645800 1 x - 01:39 00:16 00:16 Транскрипція Для AI-а…" at bounding box center [474, 227] width 949 height 454
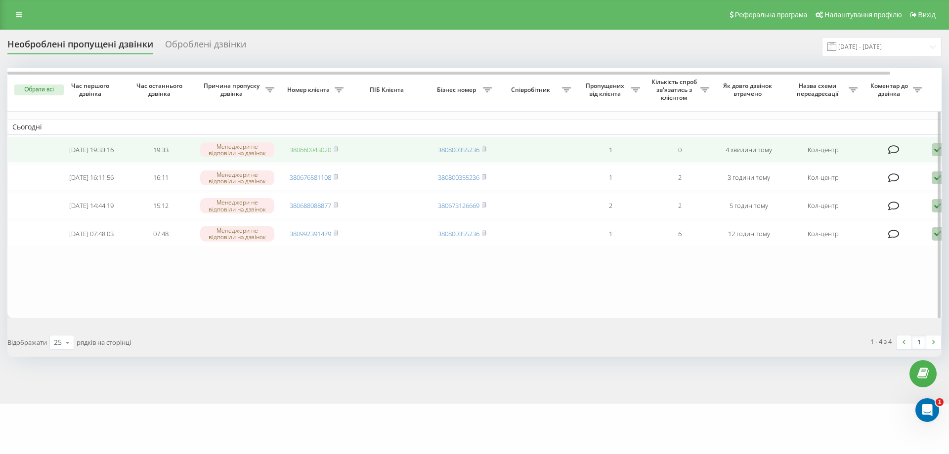
click at [318, 147] on link "380660043020" at bounding box center [311, 149] width 42 height 9
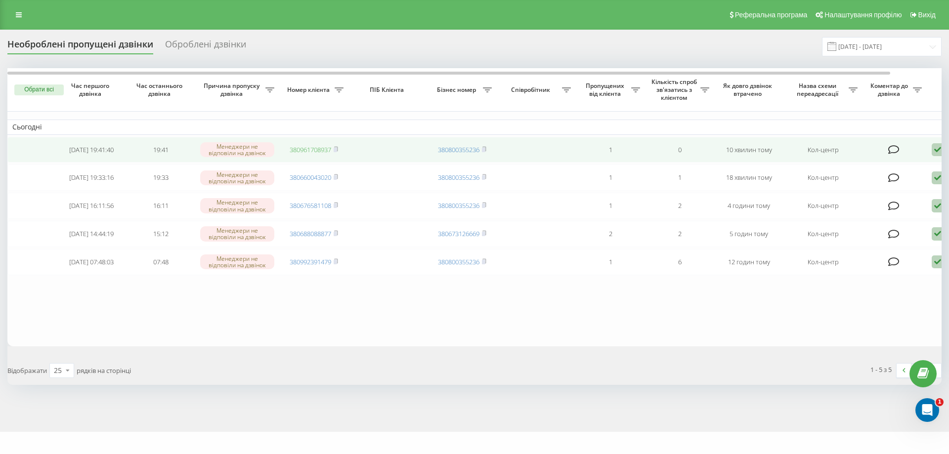
click at [320, 153] on link "380961708937" at bounding box center [311, 149] width 42 height 9
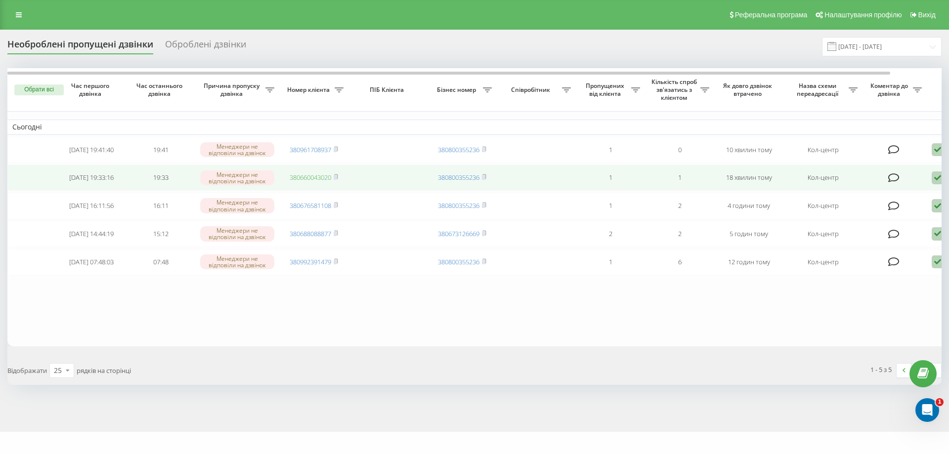
click at [322, 182] on link "380660043020" at bounding box center [311, 177] width 42 height 9
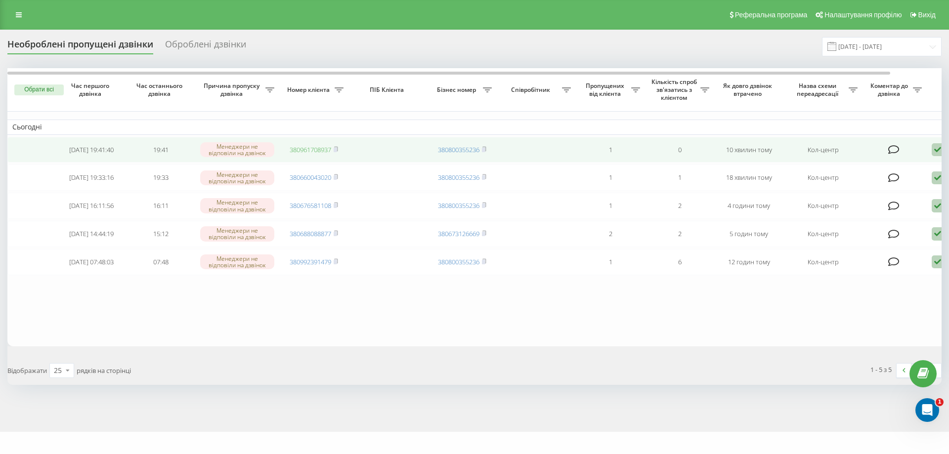
click at [322, 152] on link "380961708937" at bounding box center [311, 149] width 42 height 9
